Goal: Task Accomplishment & Management: Manage account settings

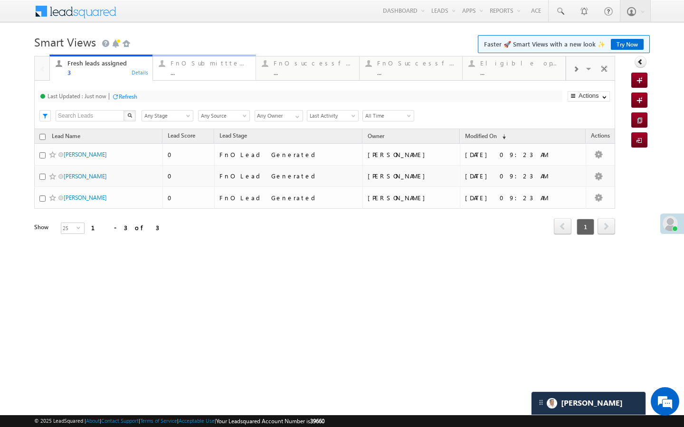
click at [173, 75] on div "..." at bounding box center [209, 72] width 79 height 7
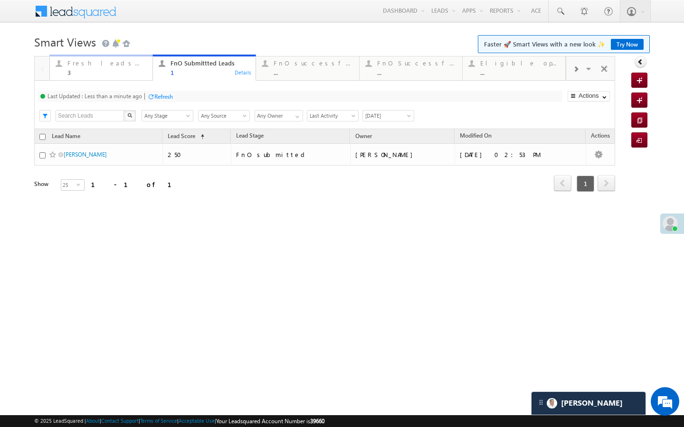
click at [144, 73] on div "3" at bounding box center [106, 72] width 79 height 7
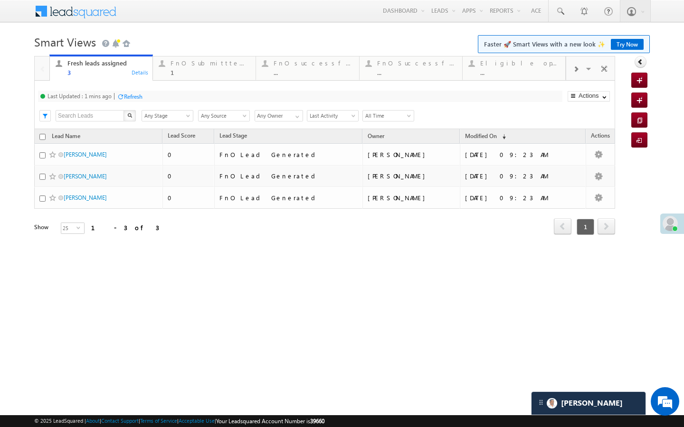
click at [138, 99] on div "Refresh" at bounding box center [133, 96] width 19 height 7
click at [181, 70] on div "1" at bounding box center [209, 72] width 79 height 7
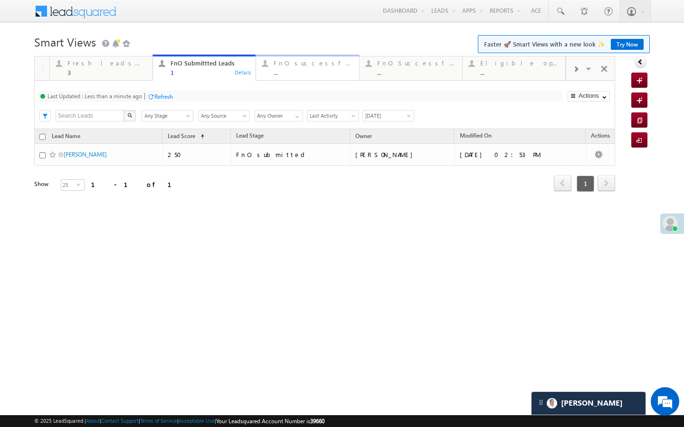
click at [291, 66] on div "FnO successful today Leads" at bounding box center [313, 63] width 79 height 8
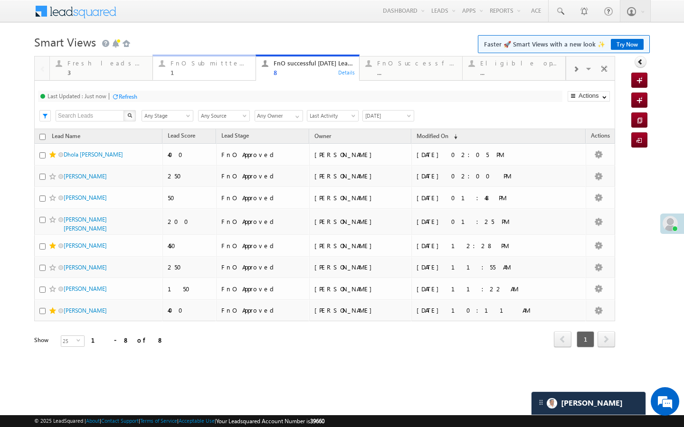
click at [200, 77] on link "FnO Submittted Leads 1 Details" at bounding box center [204, 68] width 104 height 26
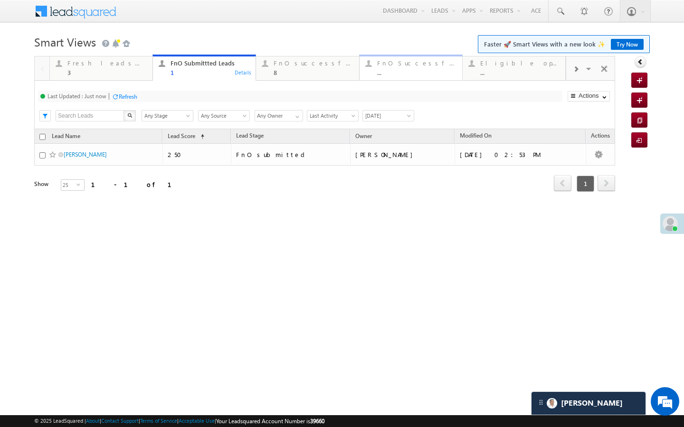
click at [395, 72] on div "..." at bounding box center [416, 72] width 79 height 7
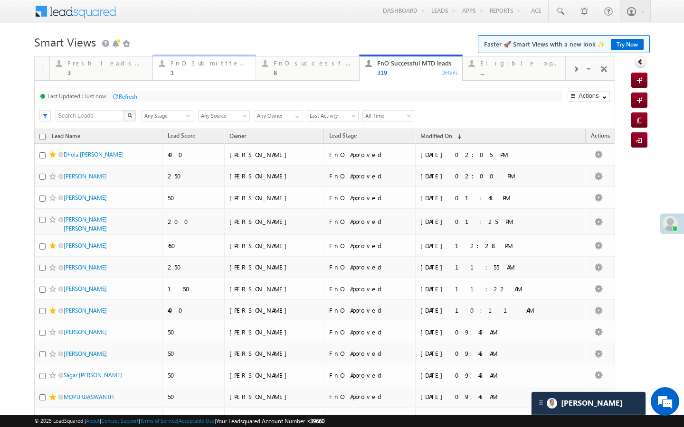
click at [233, 77] on link "FnO Submittted Leads 1 Details" at bounding box center [204, 68] width 104 height 26
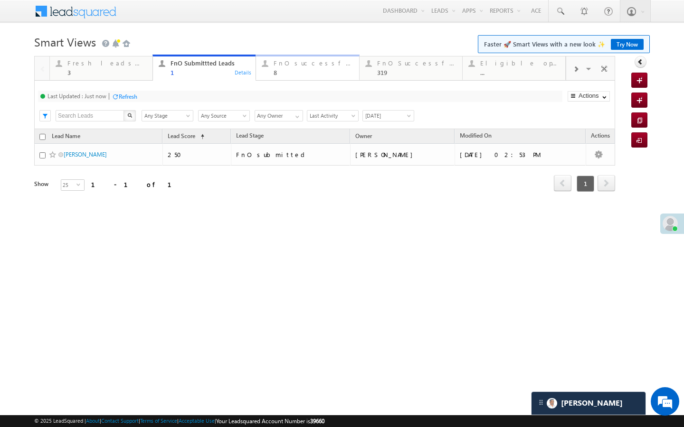
click at [283, 74] on div "8" at bounding box center [313, 72] width 79 height 7
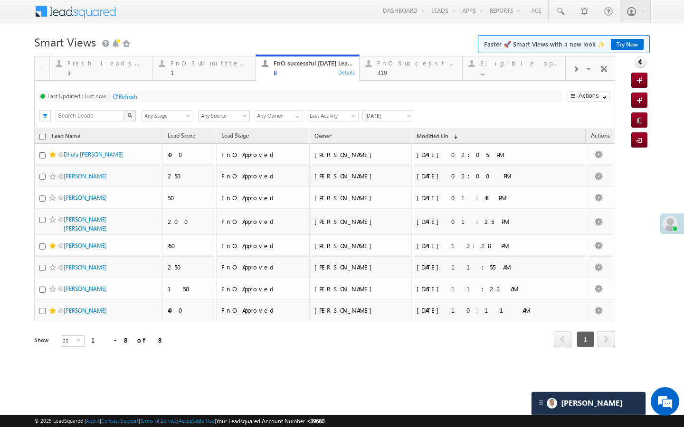
click at [131, 96] on div "Refresh" at bounding box center [128, 96] width 19 height 7
click at [143, 72] on div "3" at bounding box center [106, 72] width 79 height 7
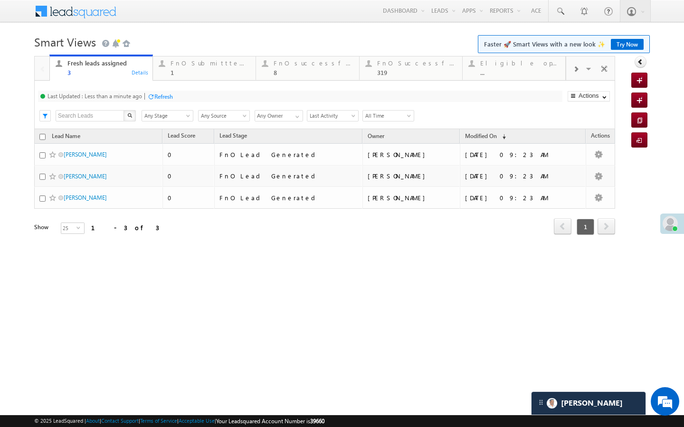
click at [160, 93] on div "Refresh" at bounding box center [163, 96] width 19 height 7
click at [179, 73] on div "1" at bounding box center [209, 72] width 79 height 7
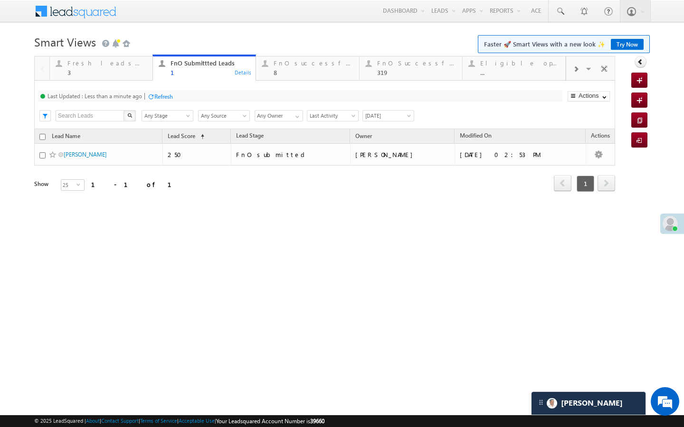
click at [179, 78] on link "FnO Submittted Leads 1 Details" at bounding box center [204, 68] width 104 height 27
click at [165, 92] on div "Refresh" at bounding box center [160, 96] width 26 height 9
click at [134, 76] on div "3" at bounding box center [106, 72] width 79 height 7
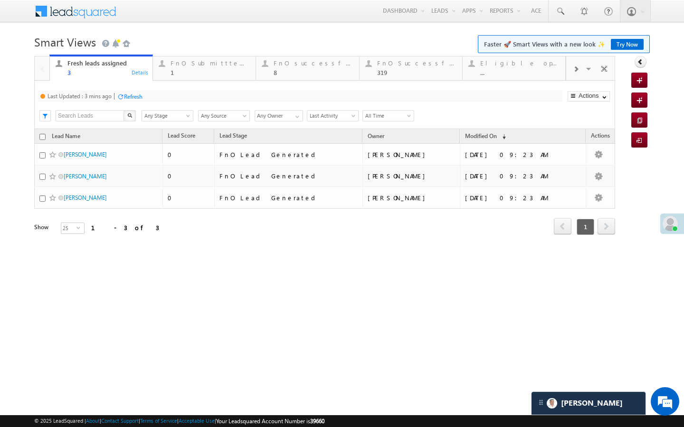
click at [136, 99] on div "Refresh" at bounding box center [133, 96] width 19 height 7
click at [182, 61] on div "FnO Submittted Leads" at bounding box center [209, 63] width 79 height 8
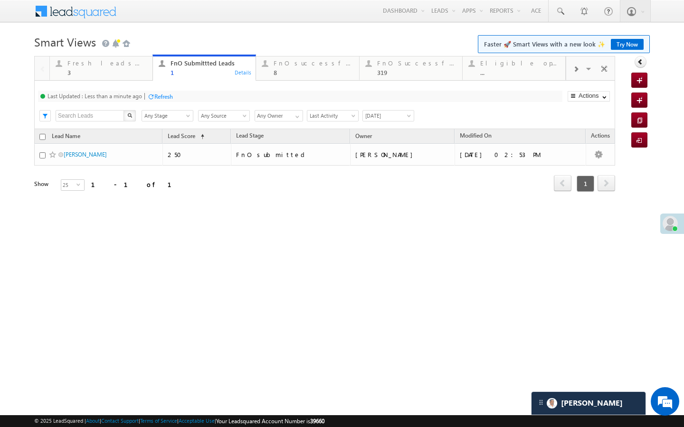
click at [160, 94] on div "Refresh" at bounding box center [163, 96] width 19 height 7
drag, startPoint x: 282, startPoint y: 72, endPoint x: 183, endPoint y: 94, distance: 100.8
click at [282, 72] on div "8" at bounding box center [313, 72] width 79 height 7
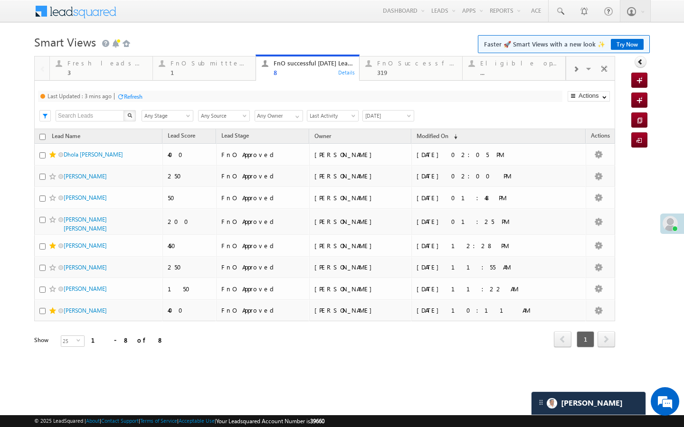
click at [144, 97] on div "Last Updated : 3 mins ago Refresh Refreshing..." at bounding box center [300, 96] width 524 height 11
click at [140, 98] on div "Refresh" at bounding box center [133, 96] width 19 height 7
click at [182, 70] on div "1" at bounding box center [209, 72] width 79 height 7
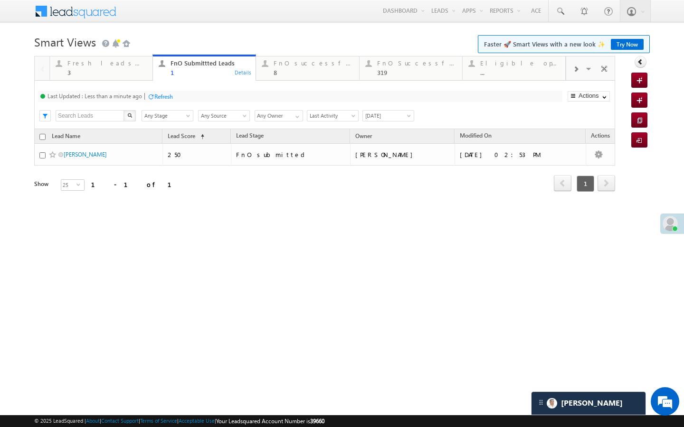
click at [161, 96] on div "Refresh" at bounding box center [163, 96] width 19 height 7
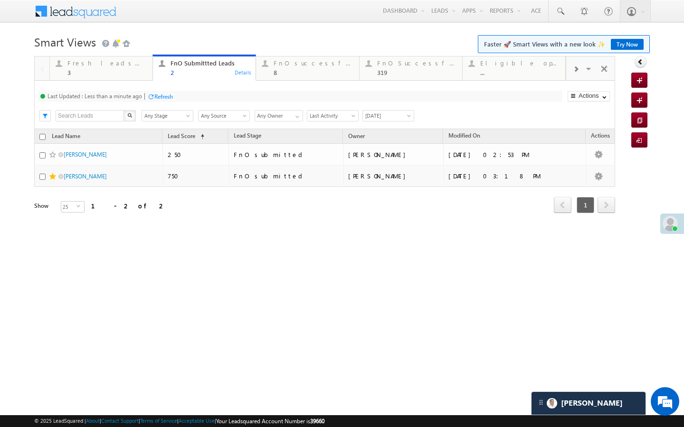
click at [168, 93] on div "Refresh" at bounding box center [163, 96] width 19 height 7
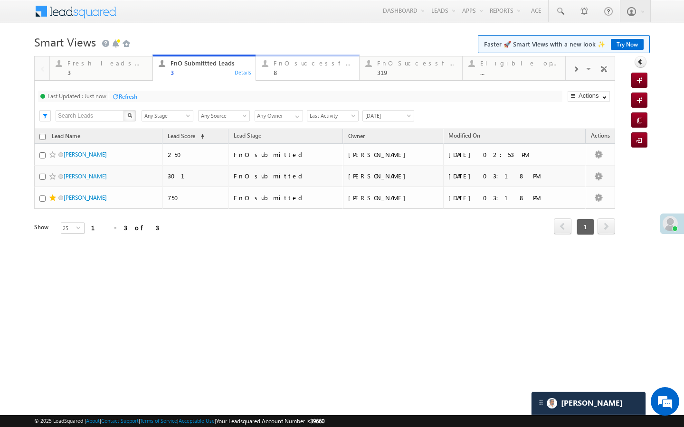
drag, startPoint x: 282, startPoint y: 75, endPoint x: 193, endPoint y: 108, distance: 94.9
click at [282, 75] on div "8" at bounding box center [313, 72] width 79 height 7
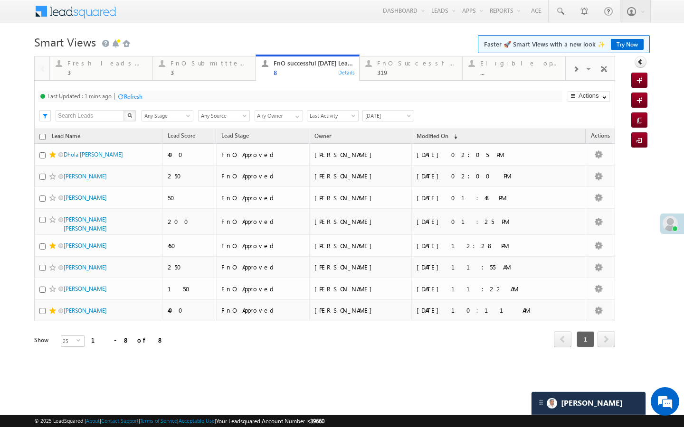
click at [136, 95] on div "Refresh" at bounding box center [133, 96] width 19 height 7
click at [131, 72] on div "3" at bounding box center [106, 72] width 79 height 7
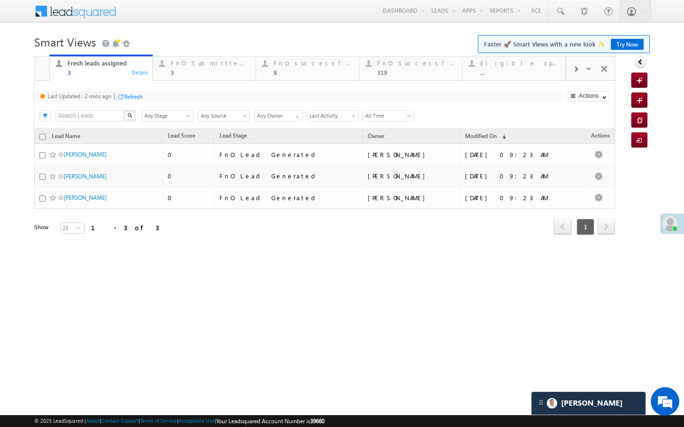
click at [142, 100] on div "Refresh" at bounding box center [133, 96] width 19 height 7
click at [192, 70] on div "3" at bounding box center [209, 72] width 79 height 7
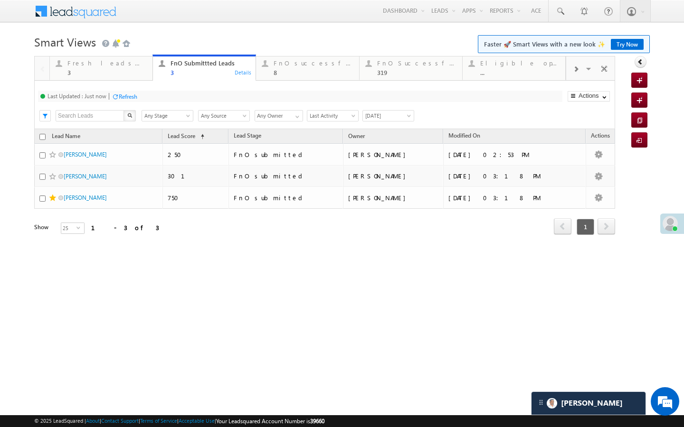
click at [126, 98] on div "Refresh" at bounding box center [128, 96] width 19 height 7
click at [103, 65] on div "Fresh leads assigned" at bounding box center [106, 63] width 79 height 8
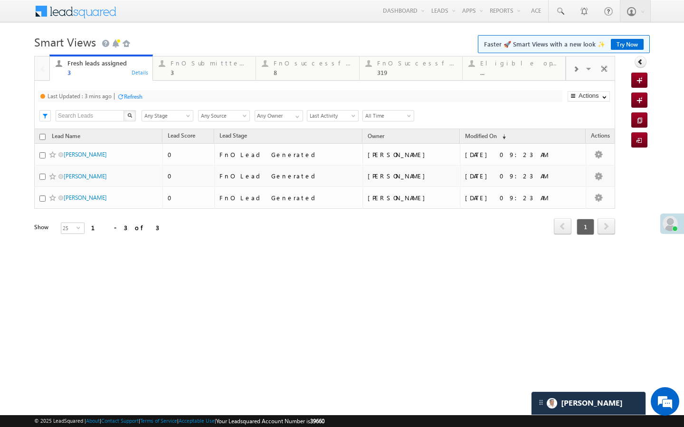
click at [137, 92] on div "Refresh" at bounding box center [130, 96] width 26 height 9
click at [168, 77] on link "FnO Submittted Leads 3 Details" at bounding box center [204, 68] width 104 height 26
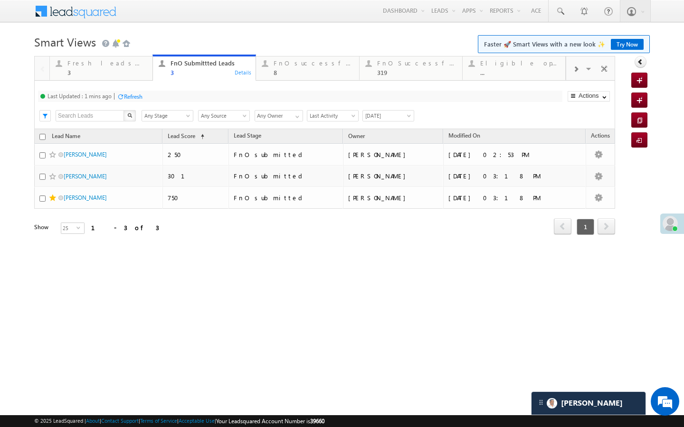
click at [136, 98] on div "Refresh" at bounding box center [133, 96] width 19 height 7
click at [272, 66] on div "FnO successful today Leads 8 Details" at bounding box center [307, 66] width 101 height 19
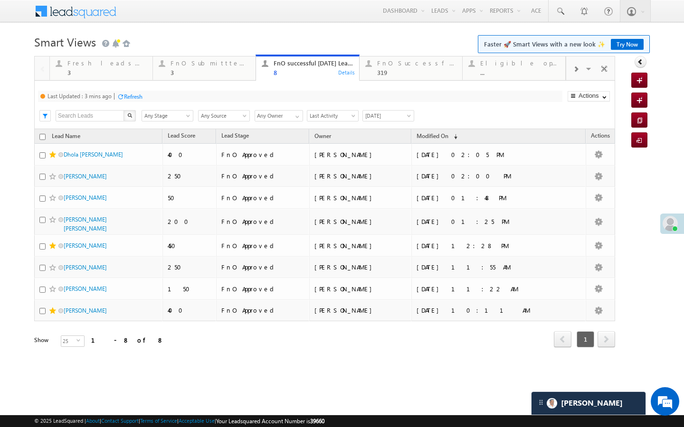
click at [137, 97] on div "Refresh" at bounding box center [133, 96] width 19 height 7
click at [128, 69] on div "3" at bounding box center [106, 72] width 79 height 7
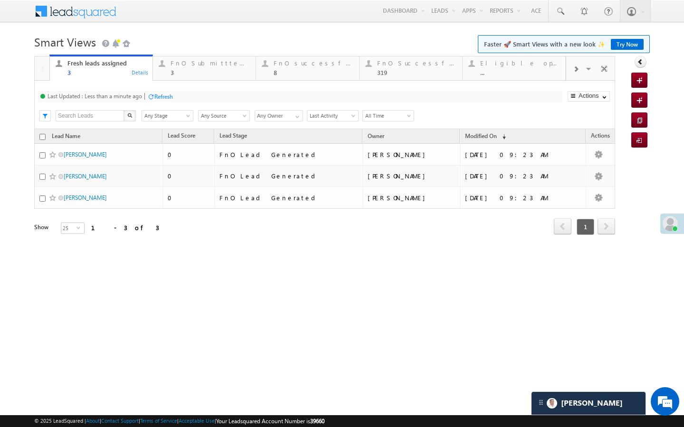
click at [171, 93] on div "Refresh" at bounding box center [163, 96] width 19 height 7
click at [183, 79] on link "FnO Submittted Leads 3 Details" at bounding box center [204, 68] width 104 height 26
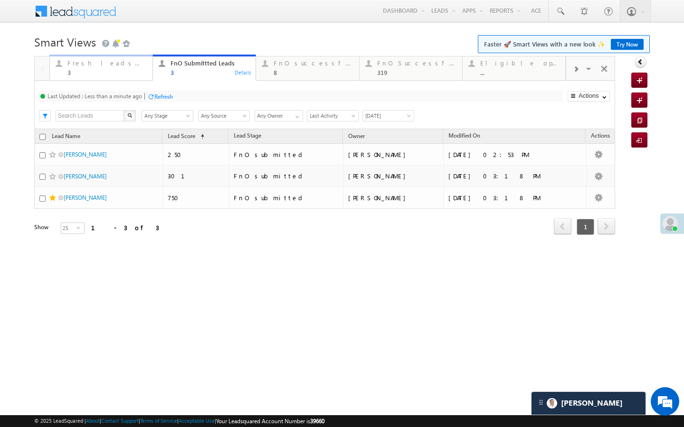
click at [135, 72] on div "3" at bounding box center [106, 72] width 79 height 7
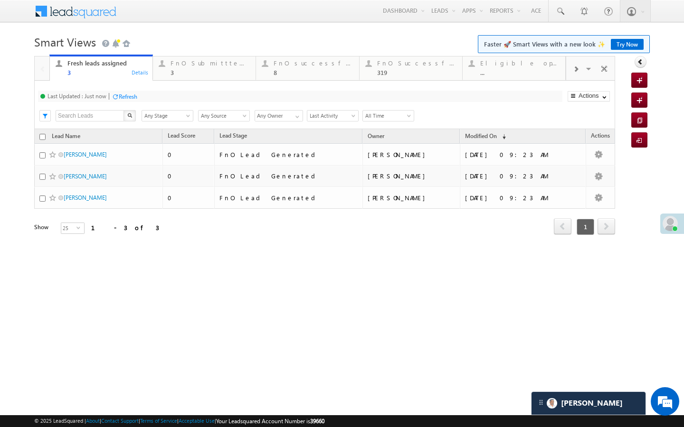
click at [135, 94] on div "Refresh" at bounding box center [128, 96] width 19 height 7
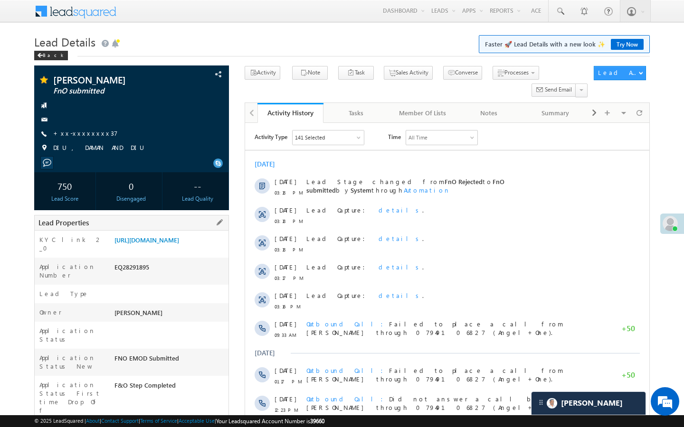
drag, startPoint x: 114, startPoint y: 396, endPoint x: 167, endPoint y: 396, distance: 52.7
click at [167, 425] on div "AABM820977" at bounding box center [170, 431] width 116 height 13
copy div "AABM820977"
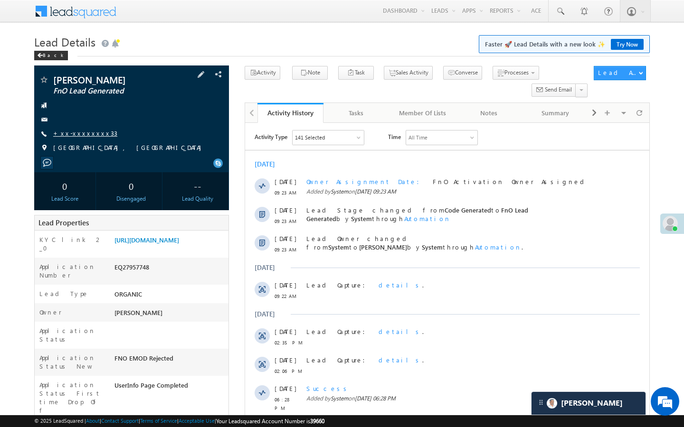
click at [74, 133] on link "+xx-xxxxxxxx33" at bounding box center [85, 133] width 64 height 8
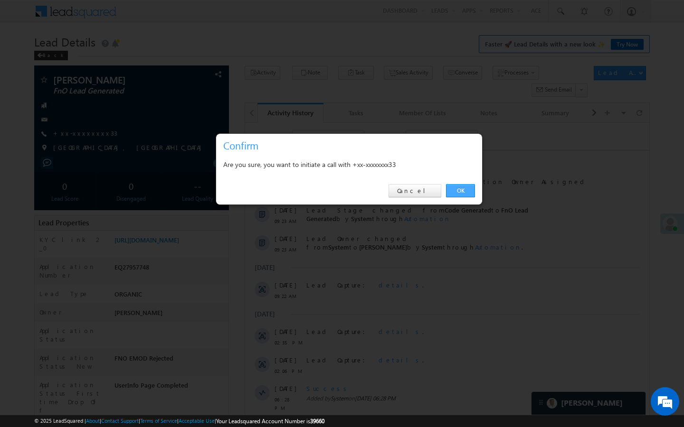
click at [460, 184] on link "OK" at bounding box center [460, 190] width 29 height 13
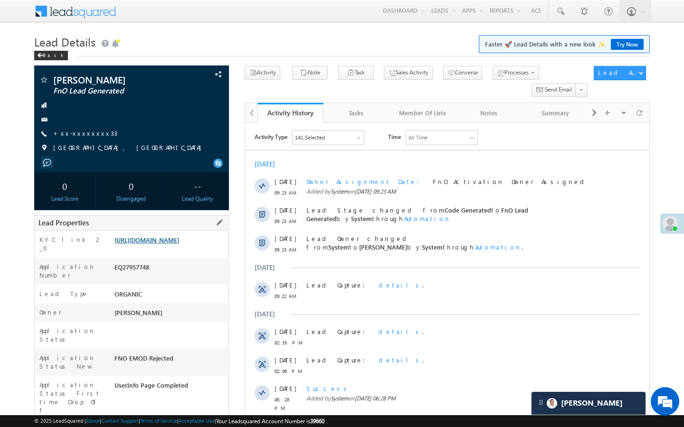
click at [177, 244] on link "[URL][DOMAIN_NAME]" at bounding box center [146, 240] width 65 height 8
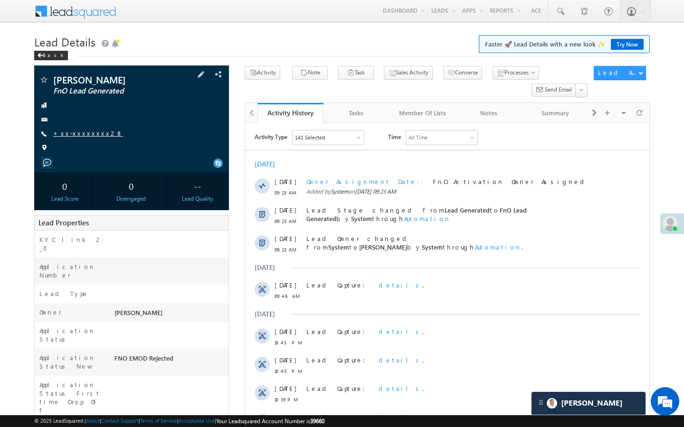
click at [85, 136] on link "+xx-xxxxxxxx28" at bounding box center [88, 133] width 70 height 8
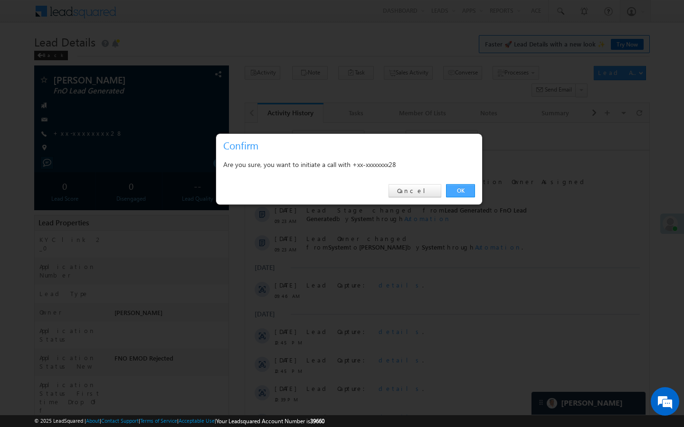
click at [450, 197] on link "OK" at bounding box center [460, 190] width 29 height 13
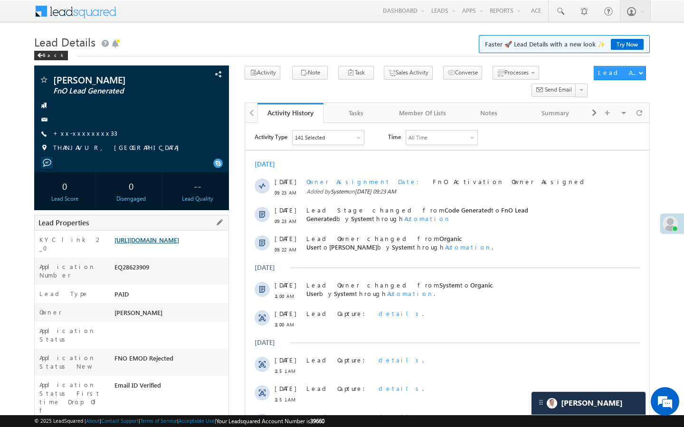
click at [169, 244] on link "[URL][DOMAIN_NAME]" at bounding box center [146, 240] width 65 height 8
click at [87, 136] on link "+xx-xxxxxxxx33" at bounding box center [85, 133] width 64 height 8
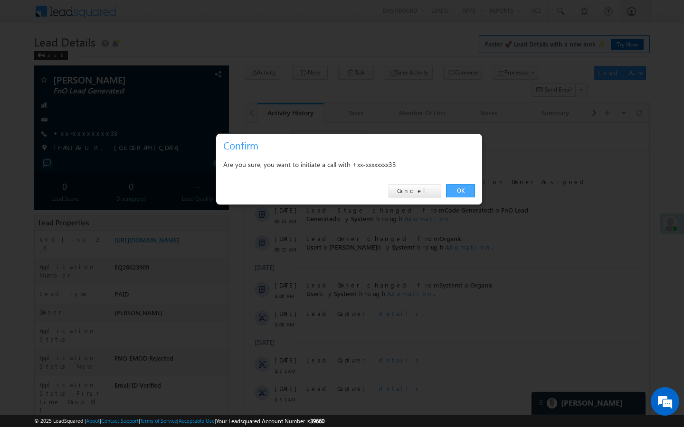
drag, startPoint x: 459, startPoint y: 193, endPoint x: 207, endPoint y: 90, distance: 272.6
click at [459, 193] on link "OK" at bounding box center [460, 190] width 29 height 13
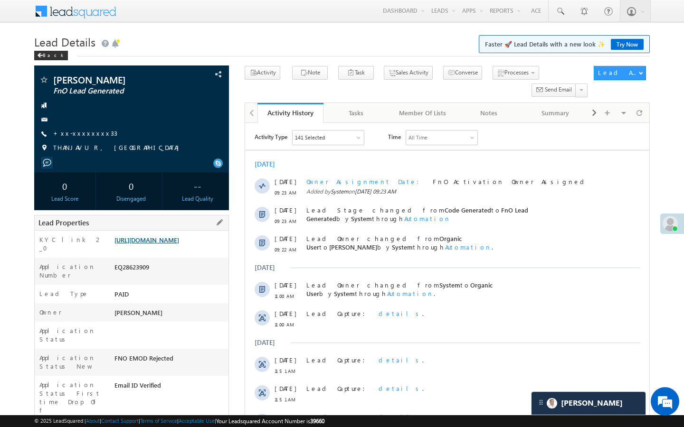
click at [179, 244] on link "[URL][DOMAIN_NAME]" at bounding box center [146, 240] width 65 height 8
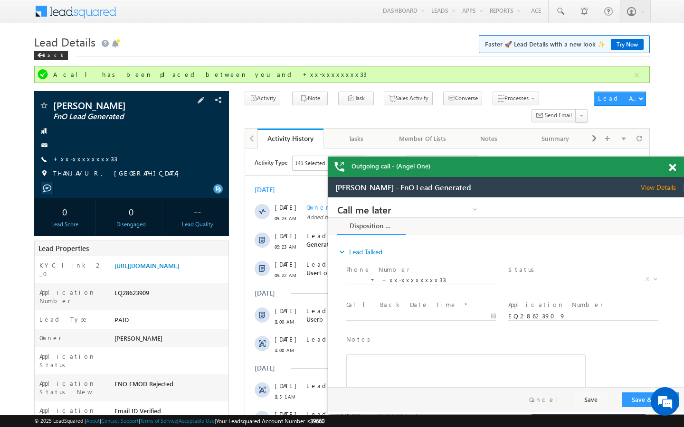
click at [88, 160] on link "+xx-xxxxxxxx33" at bounding box center [85, 159] width 64 height 8
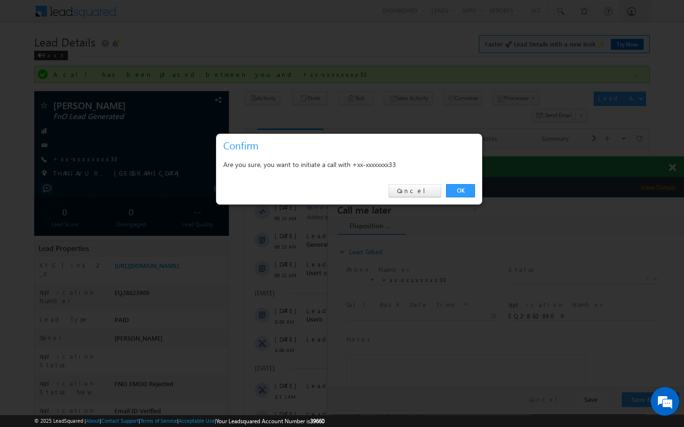
click at [457, 188] on link "OK" at bounding box center [460, 190] width 29 height 13
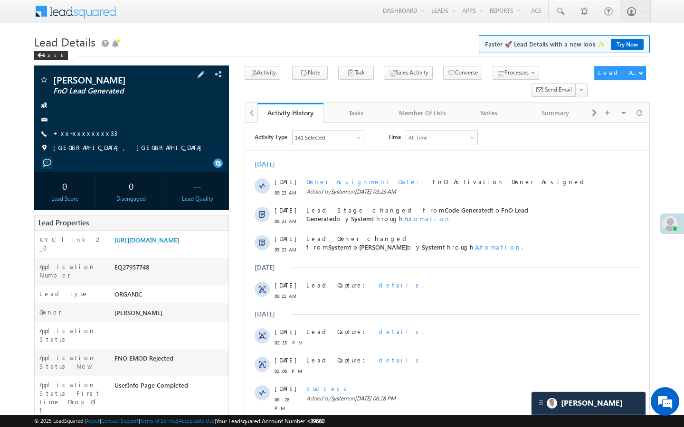
click at [81, 127] on div "[PERSON_NAME] FnO Lead Generated +xx-xxxxxxxx33" at bounding box center [131, 116] width 185 height 83
click at [81, 133] on link "+xx-xxxxxxxx33" at bounding box center [85, 133] width 64 height 8
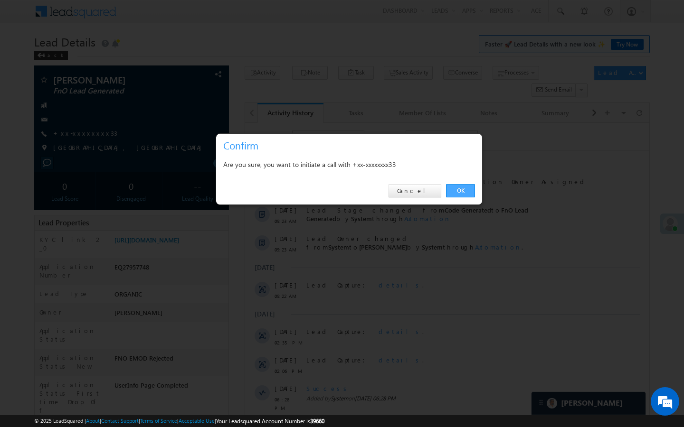
click at [460, 184] on link "OK" at bounding box center [460, 190] width 29 height 13
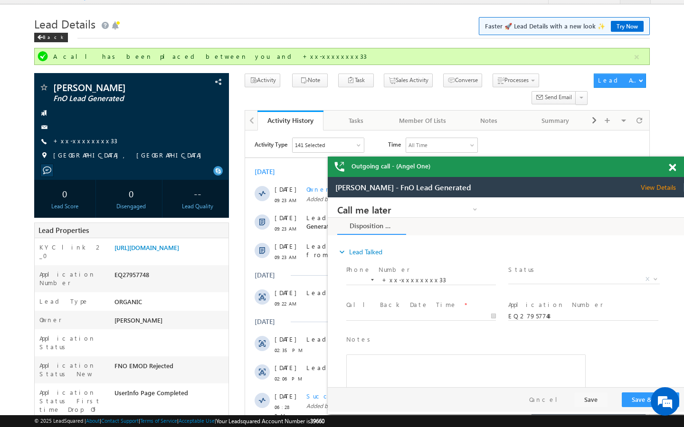
scroll to position [19, 0]
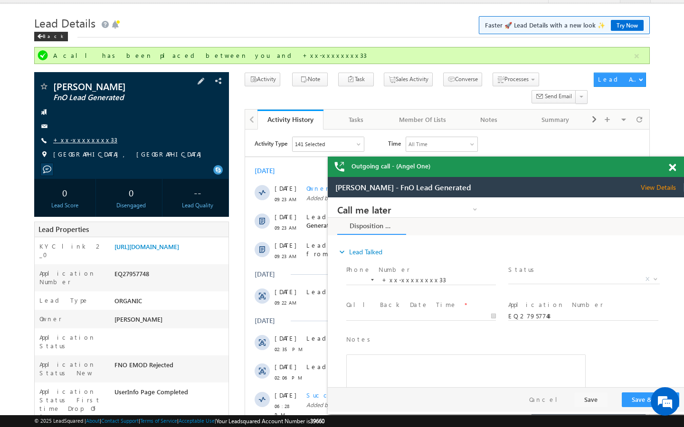
click at [92, 138] on link "+xx-xxxxxxxx33" at bounding box center [85, 140] width 64 height 8
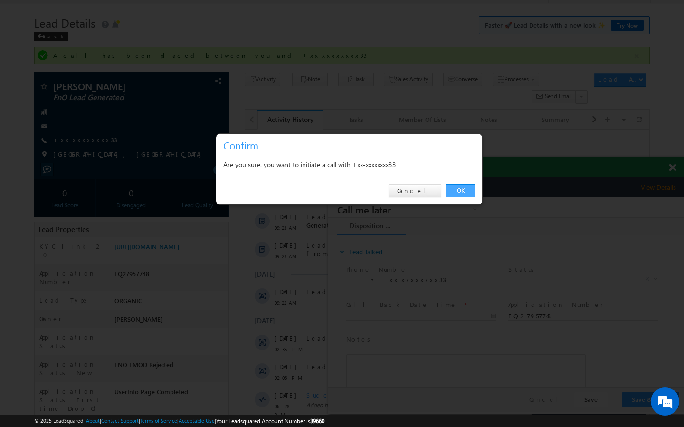
click at [465, 192] on link "OK" at bounding box center [460, 190] width 29 height 13
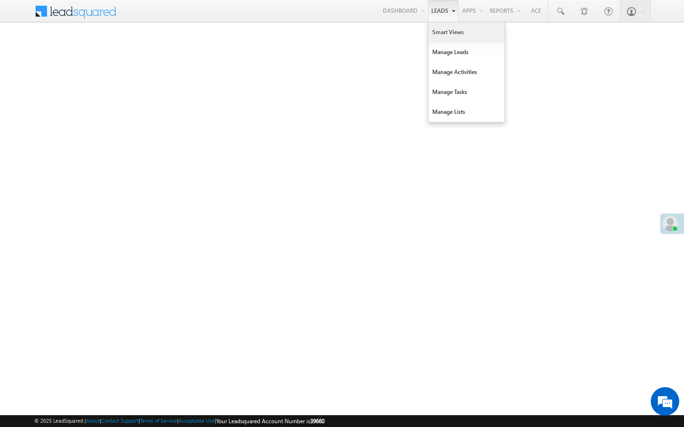
click at [431, 35] on link "Smart Views" at bounding box center [466, 32] width 76 height 20
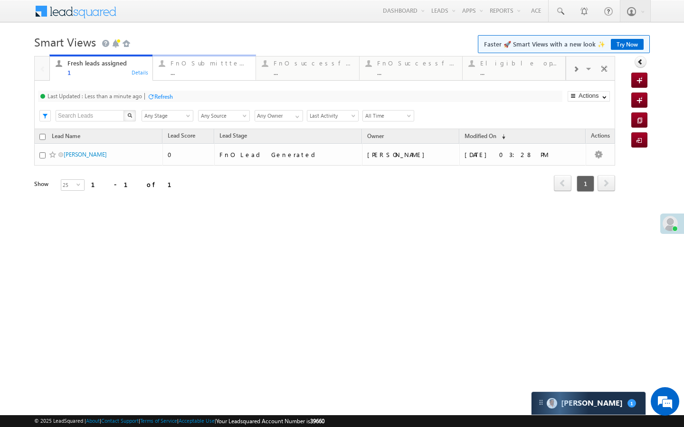
click at [180, 65] on div "FnO Submittted Leads" at bounding box center [209, 63] width 79 height 8
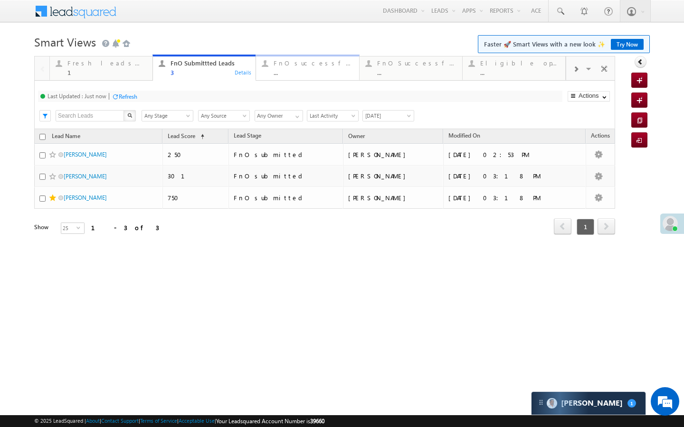
click at [309, 70] on div "..." at bounding box center [313, 72] width 79 height 7
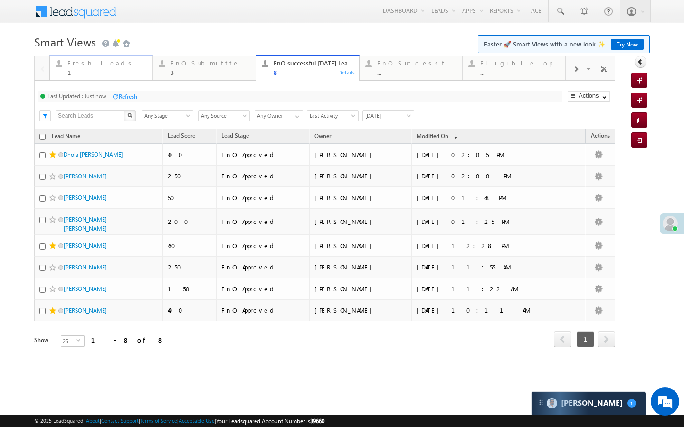
click at [145, 77] on link "Fresh leads assigned 1 Details" at bounding box center [101, 68] width 104 height 26
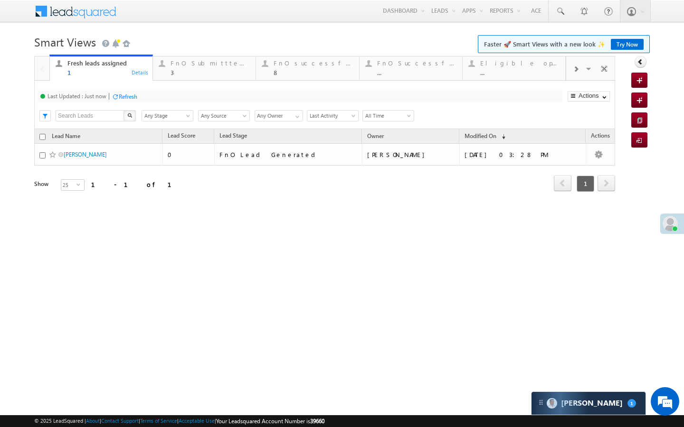
click at [134, 97] on div "Refresh" at bounding box center [128, 96] width 19 height 7
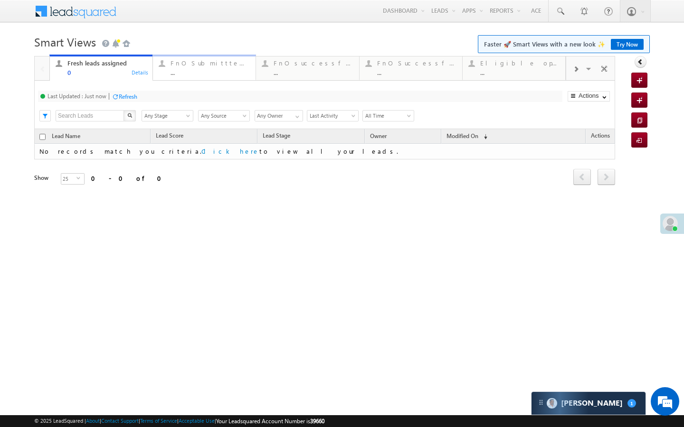
click at [209, 75] on div "..." at bounding box center [209, 72] width 79 height 7
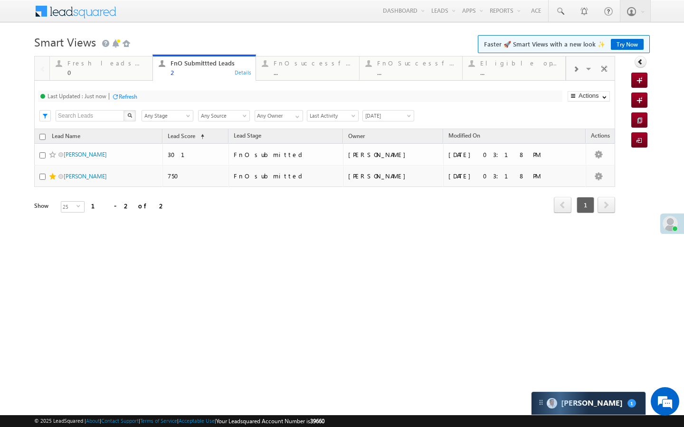
click at [308, 75] on div "..." at bounding box center [313, 72] width 79 height 7
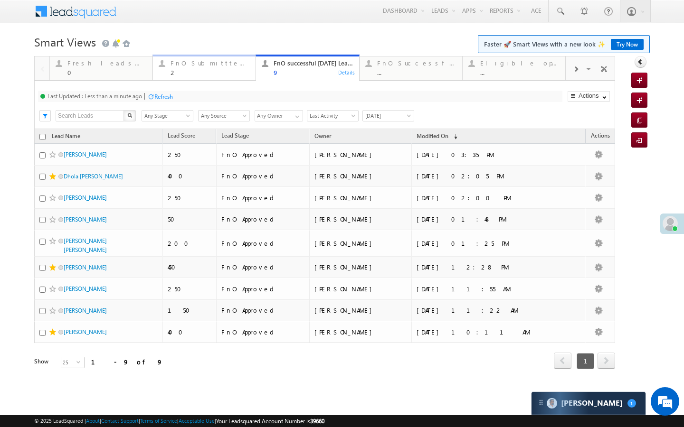
click at [198, 74] on div "2" at bounding box center [209, 72] width 79 height 7
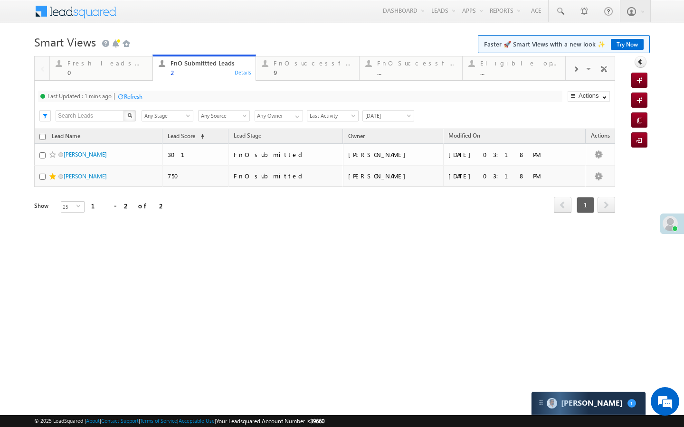
click at [136, 99] on div "Refresh" at bounding box center [133, 96] width 19 height 7
click at [162, 95] on div "Refresh" at bounding box center [163, 96] width 19 height 7
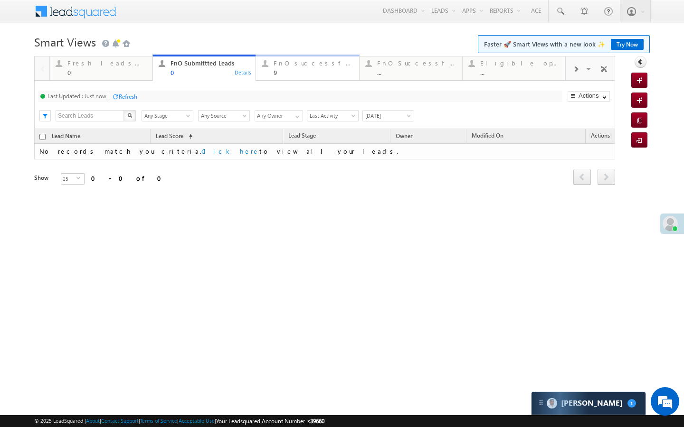
click at [299, 79] on link "FnO successful today Leads 9 Details" at bounding box center [307, 68] width 104 height 26
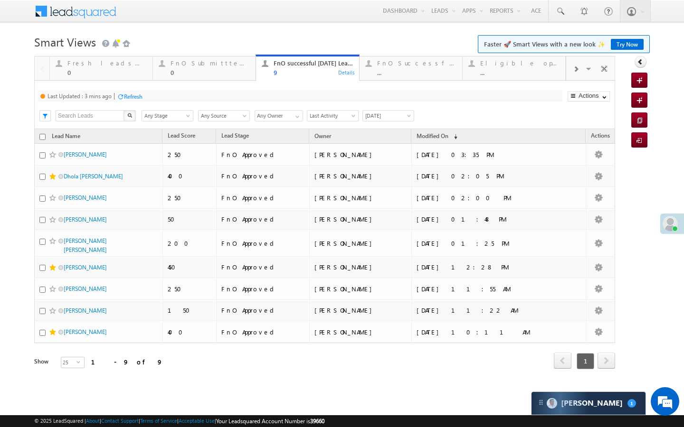
click at [123, 93] on div at bounding box center [120, 96] width 7 height 7
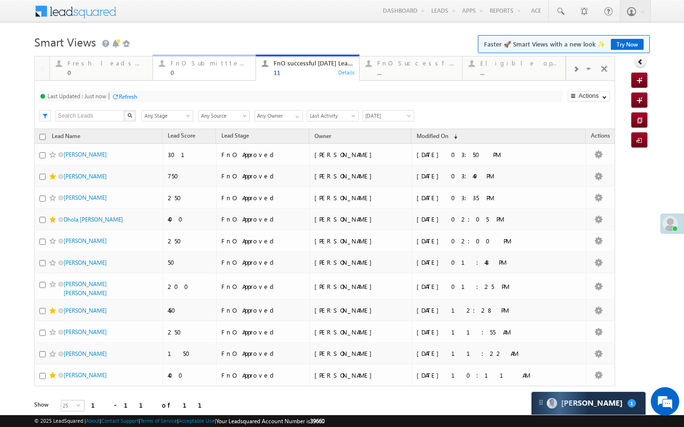
drag, startPoint x: 185, startPoint y: 79, endPoint x: 147, endPoint y: 91, distance: 40.3
click at [185, 79] on link "FnO Submittted Leads 0 Details" at bounding box center [204, 68] width 104 height 26
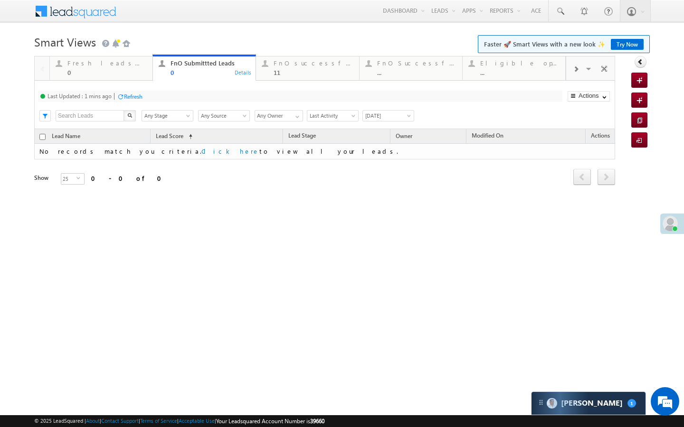
click at [131, 97] on div "Refresh" at bounding box center [133, 96] width 19 height 7
click at [131, 96] on div "Refresh" at bounding box center [128, 96] width 19 height 7
click at [305, 77] on link "FnO successful today Leads 11 Details" at bounding box center [307, 68] width 104 height 26
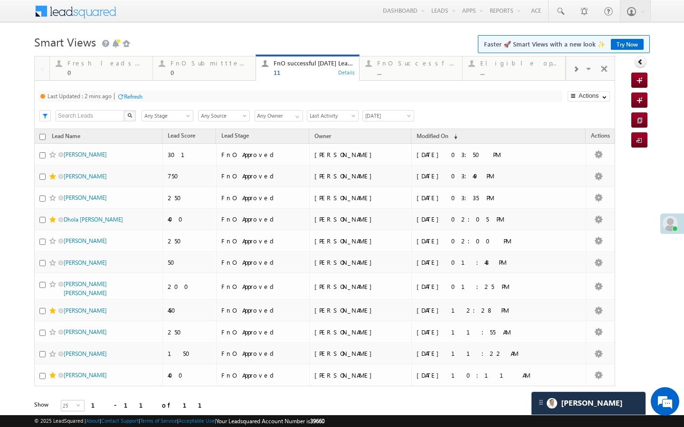
click at [139, 95] on div "Refresh" at bounding box center [133, 96] width 19 height 7
drag, startPoint x: 212, startPoint y: 76, endPoint x: 142, endPoint y: 92, distance: 71.5
click at [212, 76] on div "0" at bounding box center [209, 72] width 79 height 7
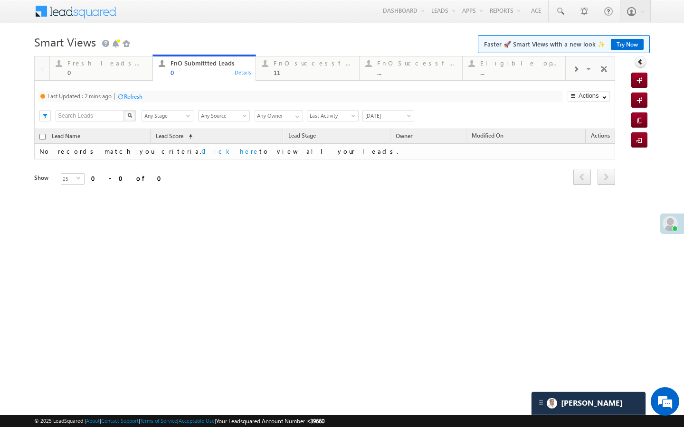
click at [134, 92] on div "Refresh" at bounding box center [130, 96] width 26 height 9
drag, startPoint x: 137, startPoint y: 57, endPoint x: 137, endPoint y: 101, distance: 44.2
click at [137, 57] on link "Fresh leads assigned 0 Details" at bounding box center [101, 68] width 104 height 26
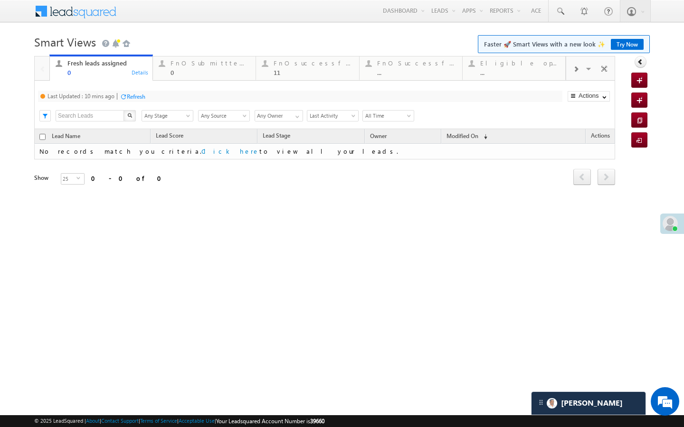
click at [137, 101] on div "Refresh" at bounding box center [133, 96] width 26 height 9
click at [300, 68] on div "FnO successful today Leads 11" at bounding box center [313, 66] width 79 height 19
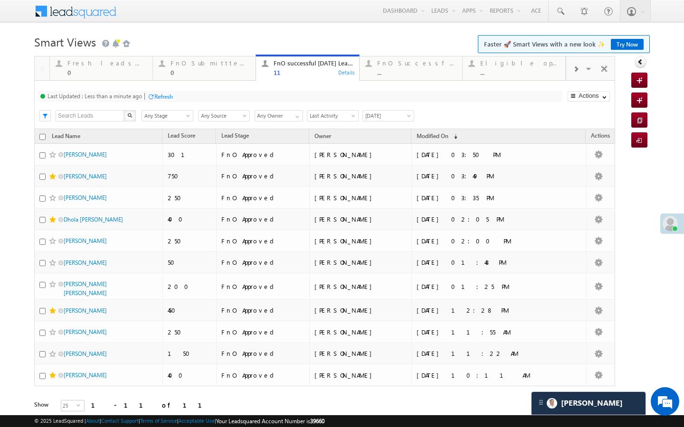
click at [154, 105] on div "Last Updated : Less than a minute ago Refresh Refreshing... Search X Lead Stage…" at bounding box center [324, 105] width 581 height 48
click at [161, 99] on div "Refresh" at bounding box center [163, 96] width 19 height 7
click at [206, 77] on link "FnO Submittted Leads 0 Details" at bounding box center [204, 68] width 104 height 26
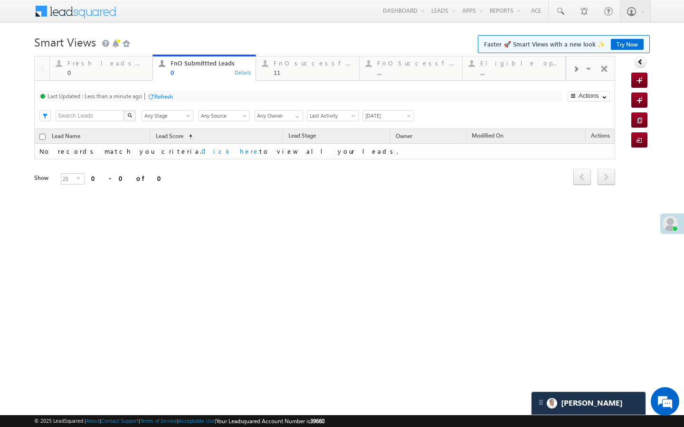
click at [130, 95] on div "Last Updated : Less than a minute ago" at bounding box center [94, 96] width 94 height 7
click at [156, 95] on div "Refresh" at bounding box center [163, 96] width 19 height 7
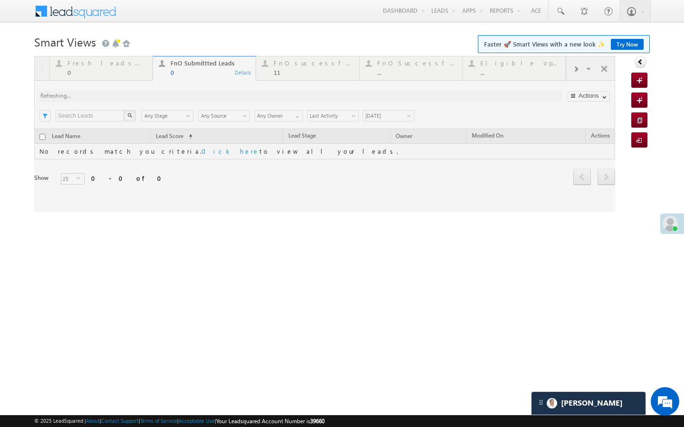
click at [310, 83] on div at bounding box center [324, 134] width 581 height 156
click at [310, 75] on div at bounding box center [324, 134] width 581 height 156
click at [290, 82] on div at bounding box center [324, 134] width 581 height 156
click at [284, 82] on div at bounding box center [324, 134] width 581 height 156
click at [253, 68] on div at bounding box center [324, 134] width 581 height 156
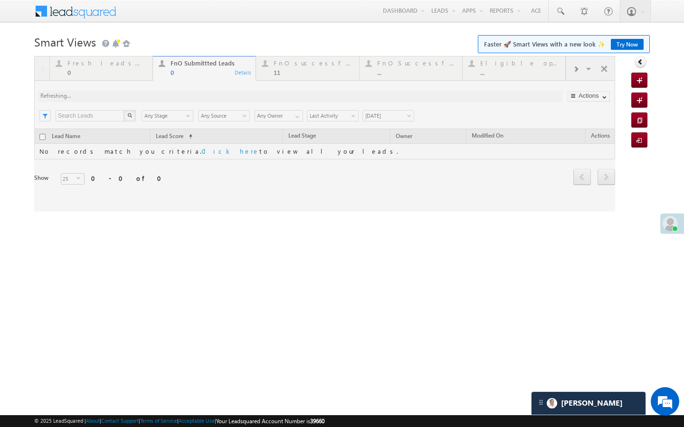
click at [278, 68] on div at bounding box center [324, 134] width 581 height 156
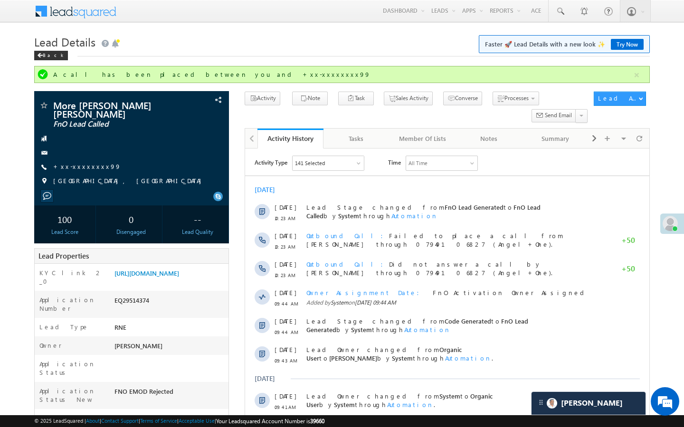
scroll to position [5078, 0]
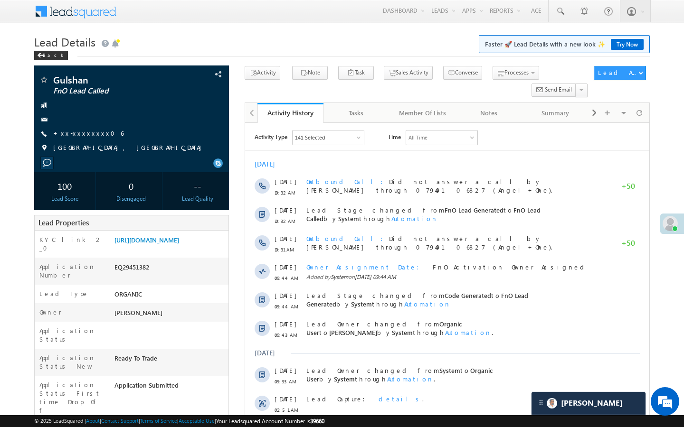
scroll to position [4872, 0]
